Goal: Check status: Check status

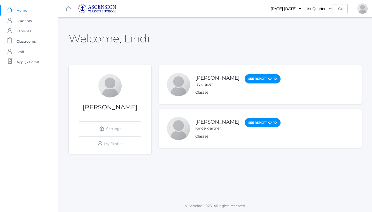
click at [249, 80] on link "See Report Card" at bounding box center [263, 78] width 36 height 9
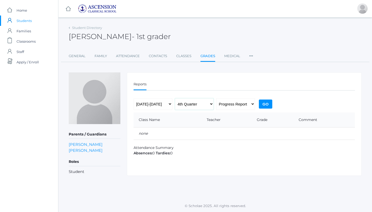
select select "1"
click at [268, 104] on input "Go" at bounding box center [265, 104] width 13 height 9
click at [183, 54] on link "Classes" at bounding box center [183, 56] width 15 height 10
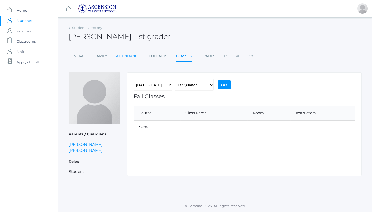
click at [127, 55] on link "Attendance" at bounding box center [128, 56] width 24 height 10
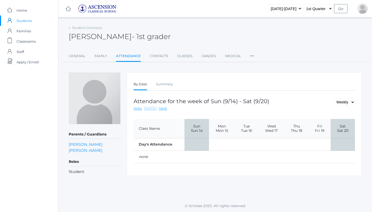
click at [150, 108] on link "[DATE]" at bounding box center [150, 108] width 13 height 6
click at [24, 9] on span "Home" at bounding box center [22, 10] width 11 height 10
